Goal: Task Accomplishment & Management: Use online tool/utility

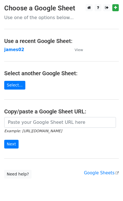
click at [22, 129] on small "Example: [URL][DOMAIN_NAME]" at bounding box center [33, 131] width 58 height 4
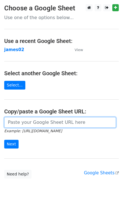
click at [16, 124] on input "url" at bounding box center [59, 122] width 111 height 11
paste input "[URL][DOMAIN_NAME]"
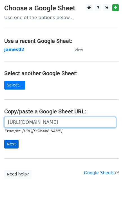
type input "[URL][DOMAIN_NAME]"
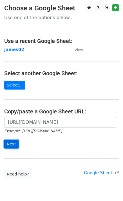
click at [13, 144] on input "Next" at bounding box center [11, 144] width 14 height 9
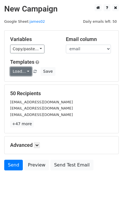
click at [18, 72] on link "Load..." at bounding box center [21, 71] width 22 height 9
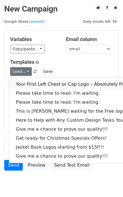
click at [26, 85] on link "Your First Left Chest or Cap Logo – Absolutely Free" at bounding box center [76, 84] width 134 height 9
